Goal: Task Accomplishment & Management: Use online tool/utility

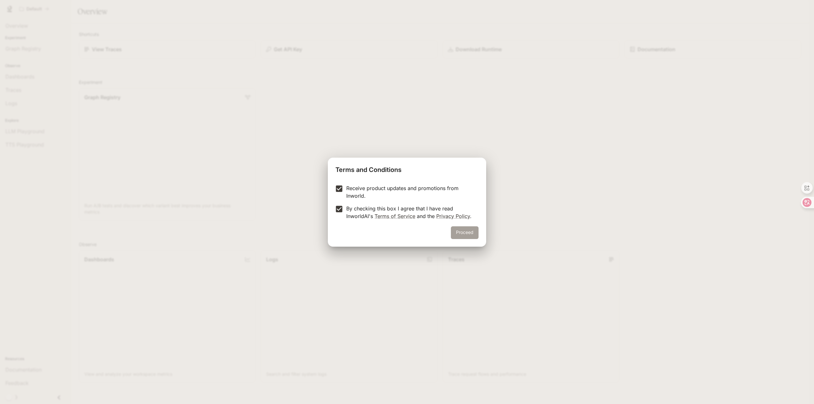
click at [453, 234] on button "Proceed" at bounding box center [465, 233] width 28 height 13
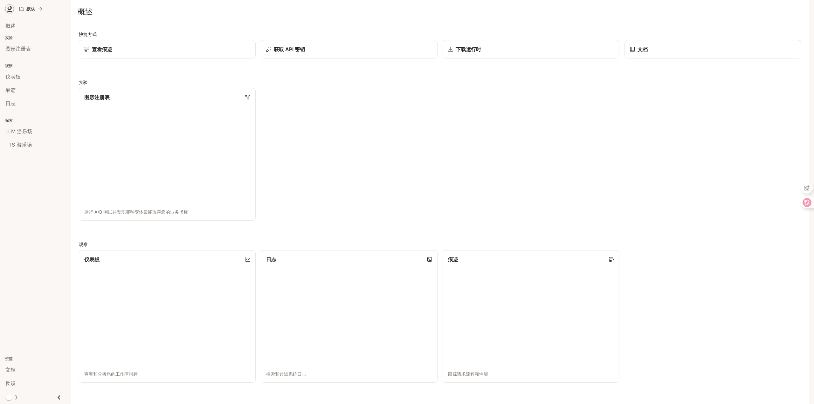
click at [12, 10] on icon at bounding box center [9, 9] width 6 height 6
click at [154, 53] on div "查看痕迹" at bounding box center [167, 49] width 168 height 8
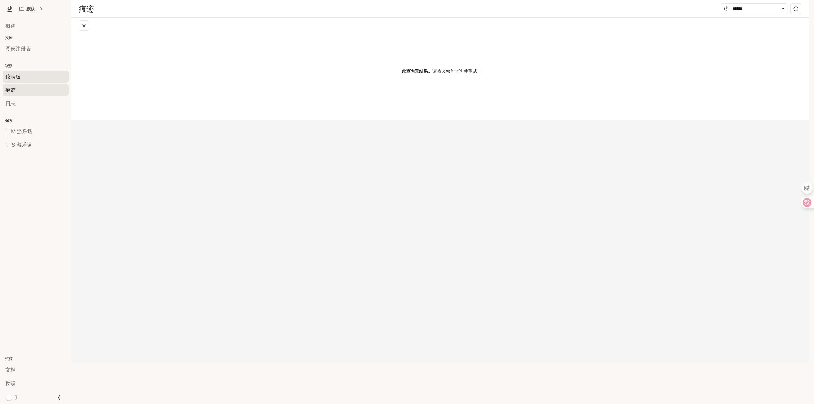
click at [36, 78] on div "仪表板" at bounding box center [35, 77] width 60 height 8
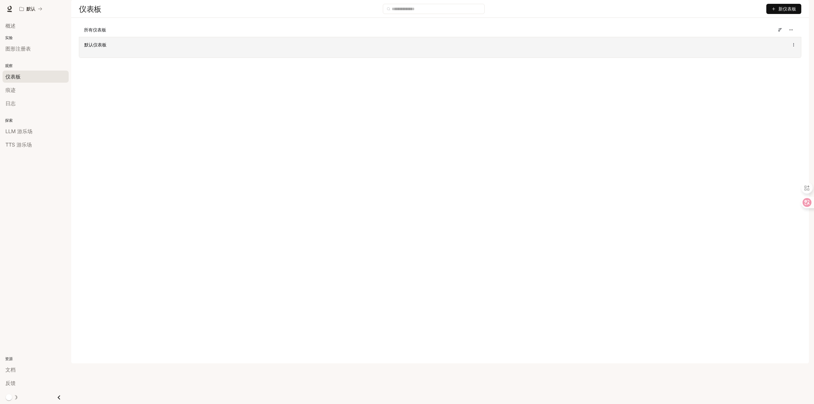
click at [98, 47] on font "默认仪表板" at bounding box center [95, 44] width 22 height 5
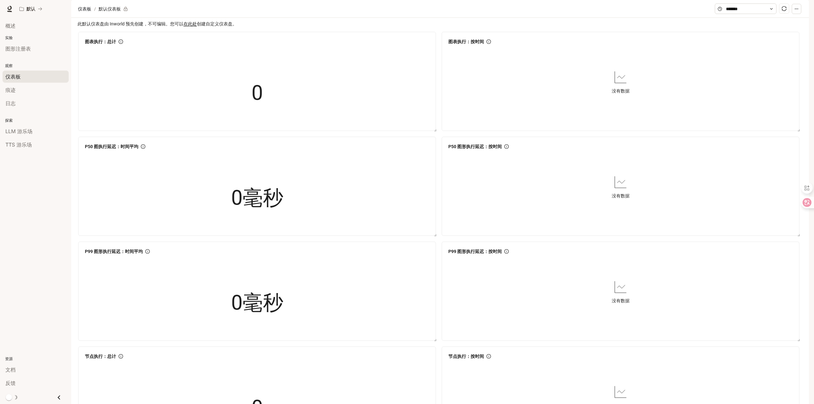
click at [33, 37] on p "实验" at bounding box center [35, 38] width 71 height 6
click at [21, 51] on font "图形注册表" at bounding box center [17, 48] width 25 height 6
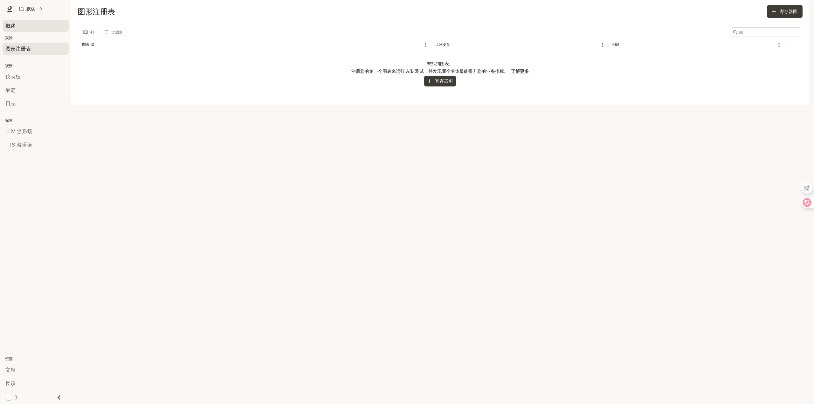
click at [15, 25] on font "概述" at bounding box center [10, 26] width 10 height 6
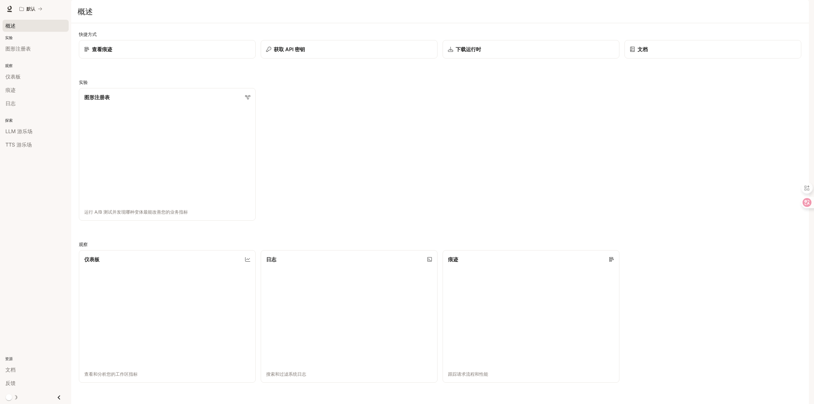
click at [10, 35] on font "实验" at bounding box center [9, 37] width 8 height 5
click at [10, 38] on font "实验" at bounding box center [9, 37] width 8 height 5
click at [479, 59] on link "下载运行时" at bounding box center [531, 49] width 179 height 19
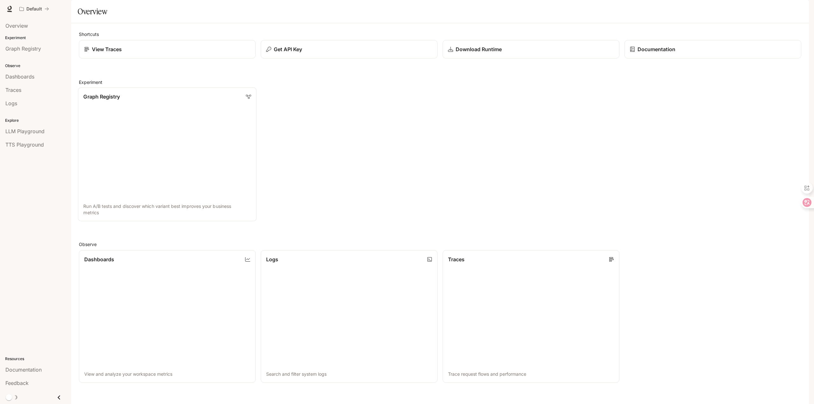
click at [176, 128] on link "Graph Registry Run A/B tests and discover which variant best improves your busi…" at bounding box center [167, 154] width 179 height 134
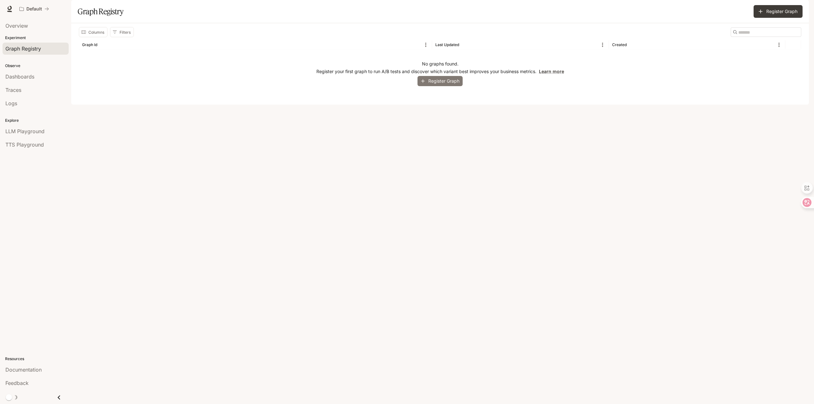
click at [435, 87] on button "Register Graph" at bounding box center [440, 81] width 45 height 10
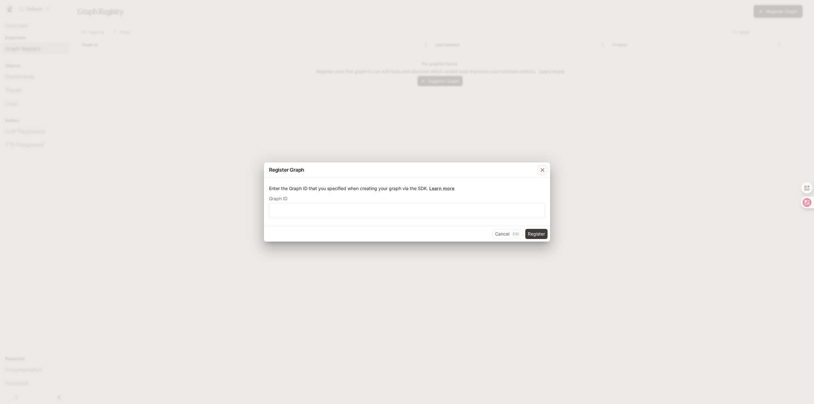
click at [544, 169] on icon "button" at bounding box center [543, 170] width 6 height 6
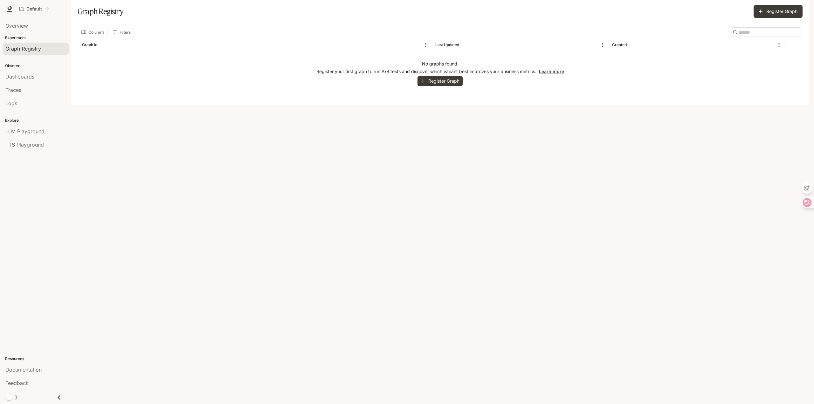
drag, startPoint x: 614, startPoint y: 177, endPoint x: 646, endPoint y: 154, distance: 39.6
click at [615, 105] on div "Columns Filters ​ Graph Id Last Updated Created No graphs found. Register your …" at bounding box center [440, 63] width 738 height 81
click at [801, 10] on img "button" at bounding box center [800, 8] width 9 height 9
click at [749, 109] on span "Sign out" at bounding box center [759, 111] width 83 height 6
